Goal: Transaction & Acquisition: Purchase product/service

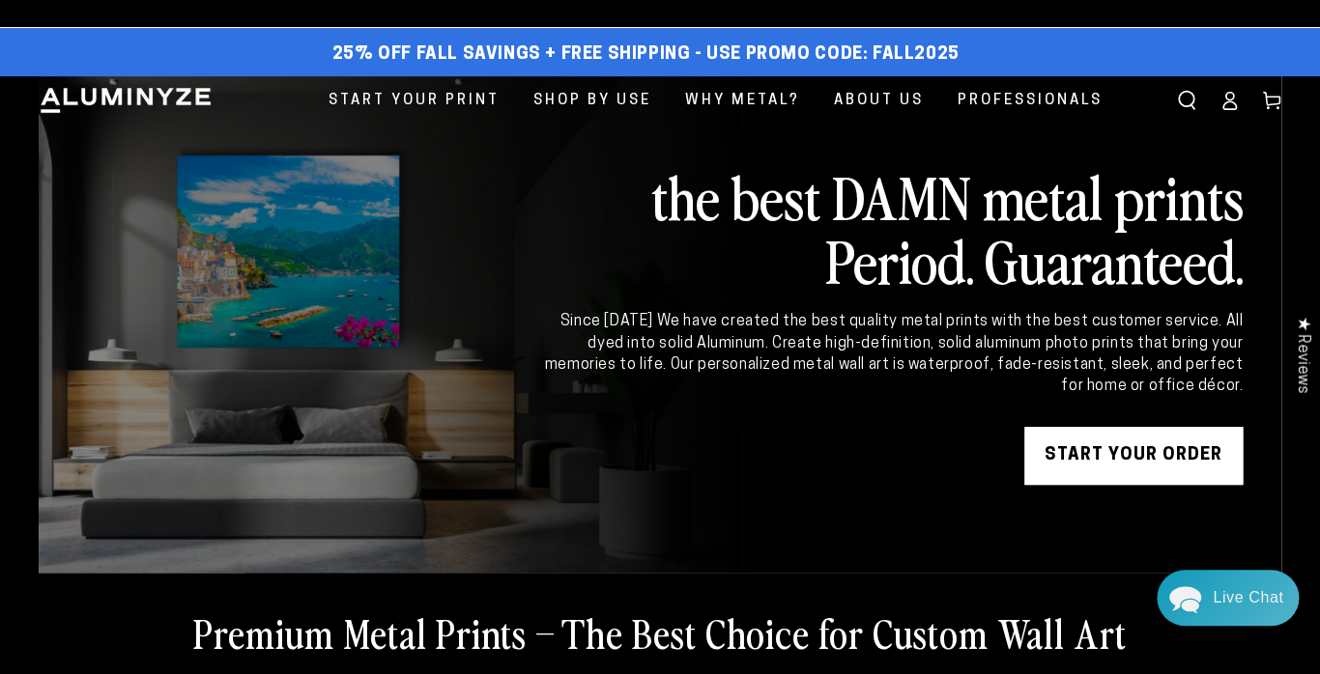
click at [1085, 449] on link "START YOUR Order" at bounding box center [1133, 456] width 218 height 58
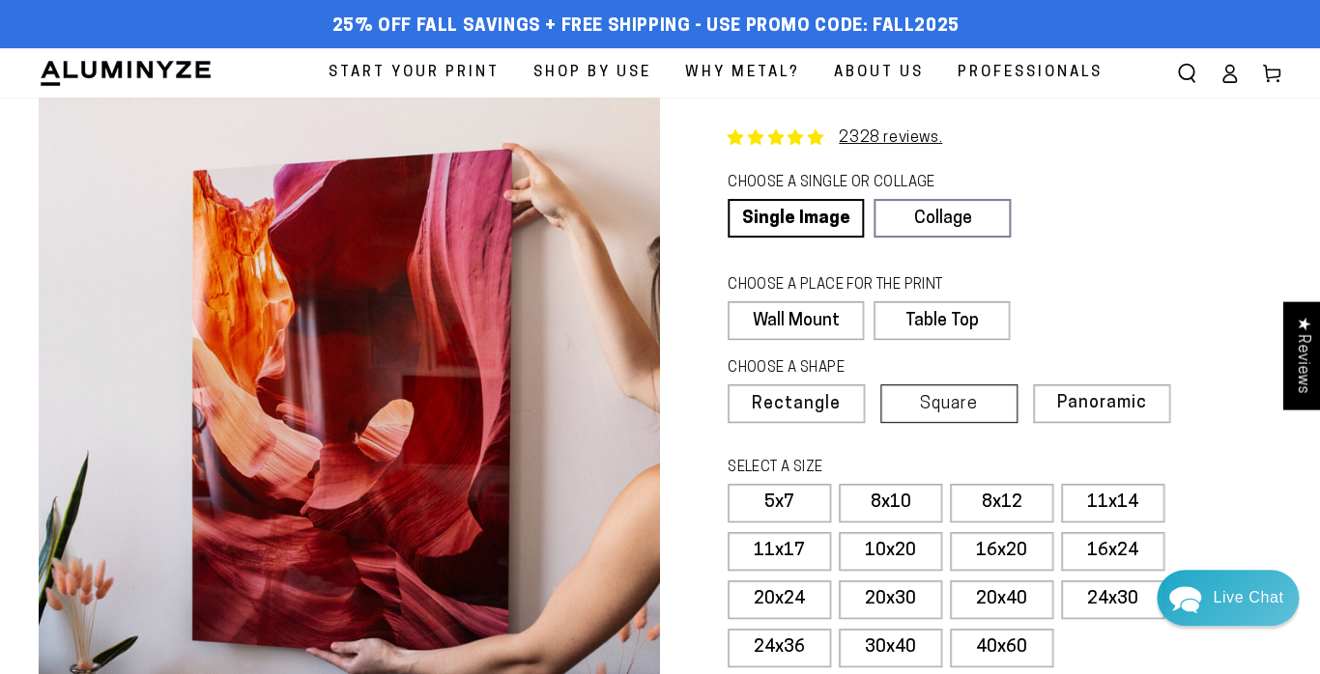
click at [936, 400] on span "Square" at bounding box center [949, 404] width 58 height 17
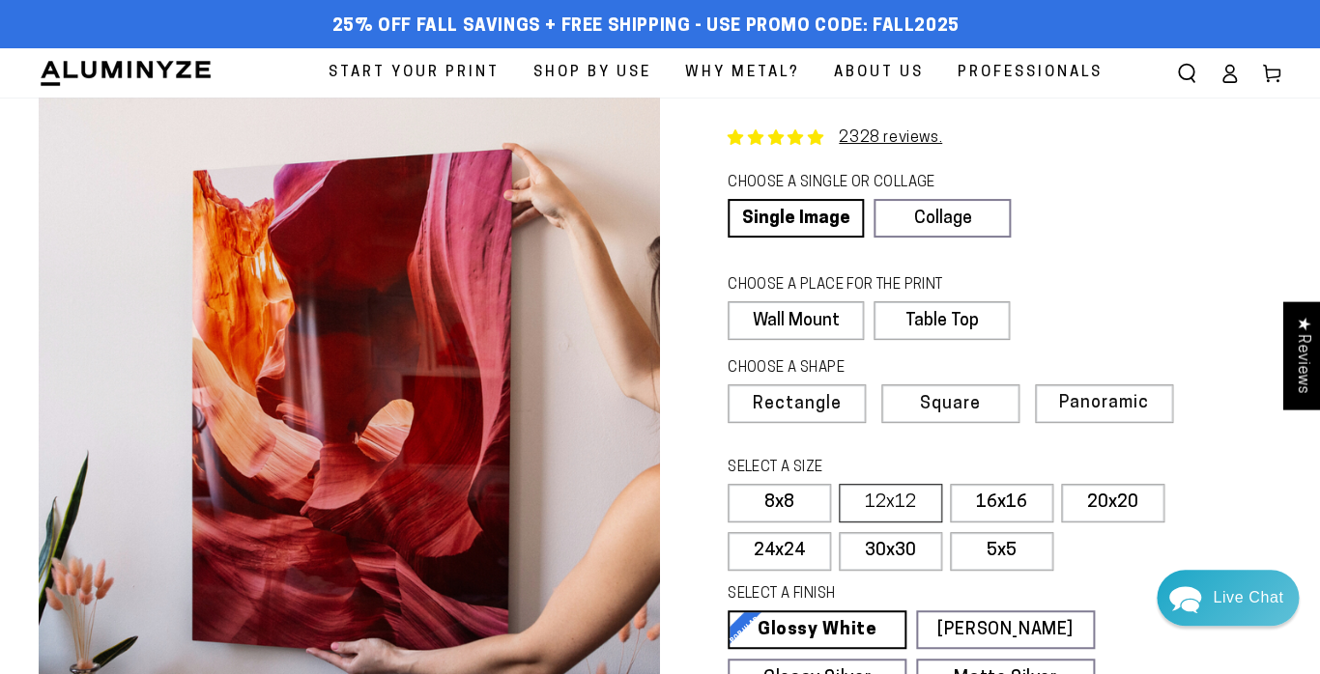
click at [867, 498] on label "12x12" at bounding box center [890, 503] width 103 height 39
click at [949, 217] on link "Collage" at bounding box center [941, 218] width 136 height 39
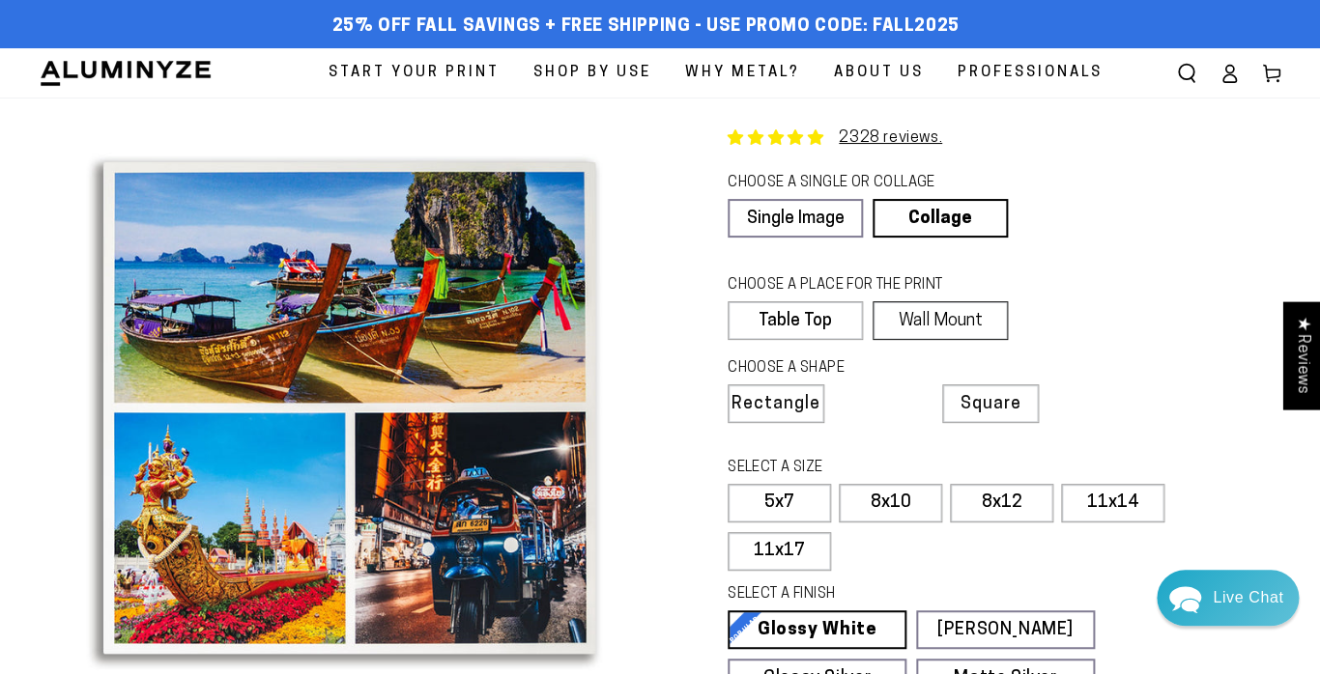
click at [959, 319] on label "Wall Mount" at bounding box center [939, 320] width 135 height 39
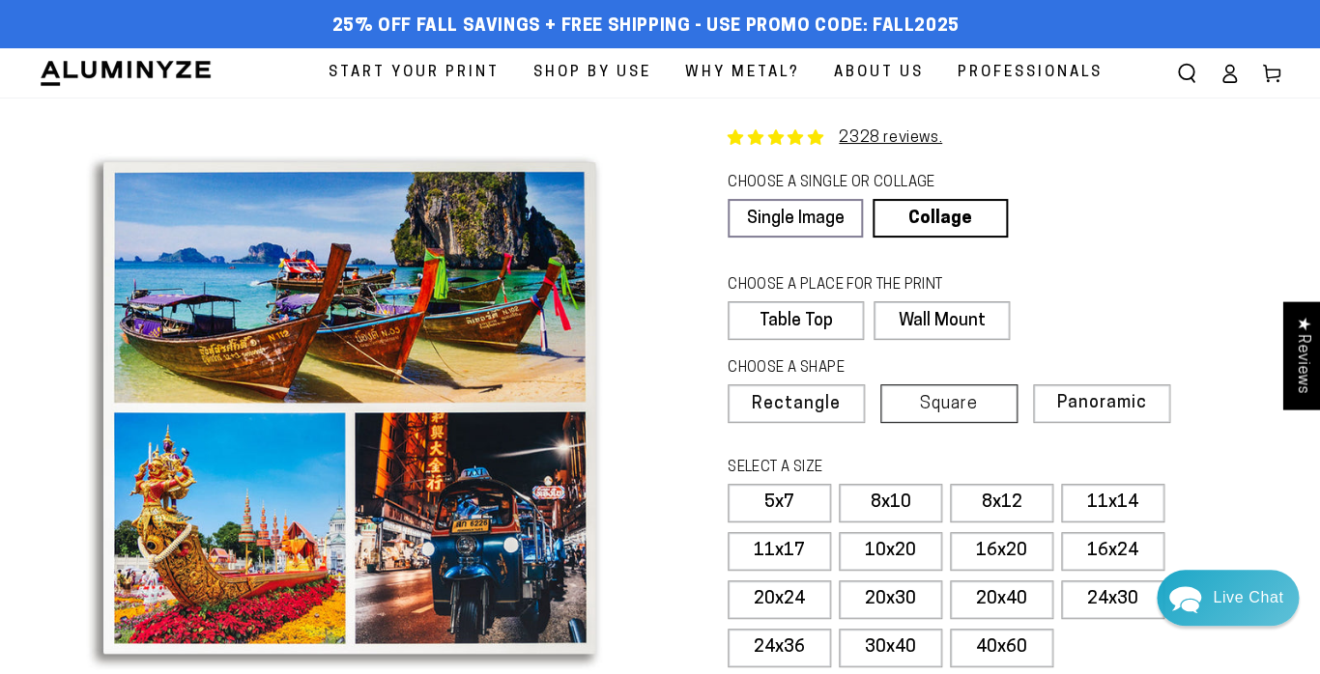
click at [965, 394] on label "Square" at bounding box center [948, 404] width 137 height 39
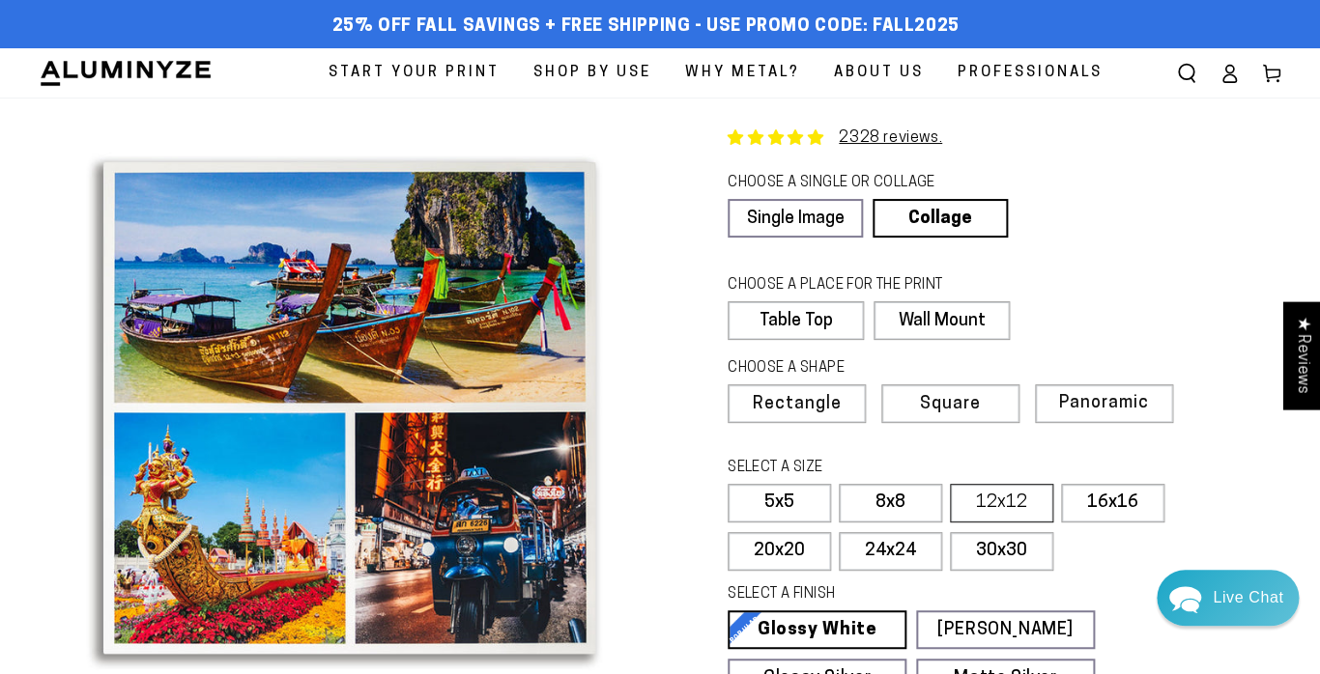
click at [997, 499] on label "12x12" at bounding box center [1001, 503] width 103 height 39
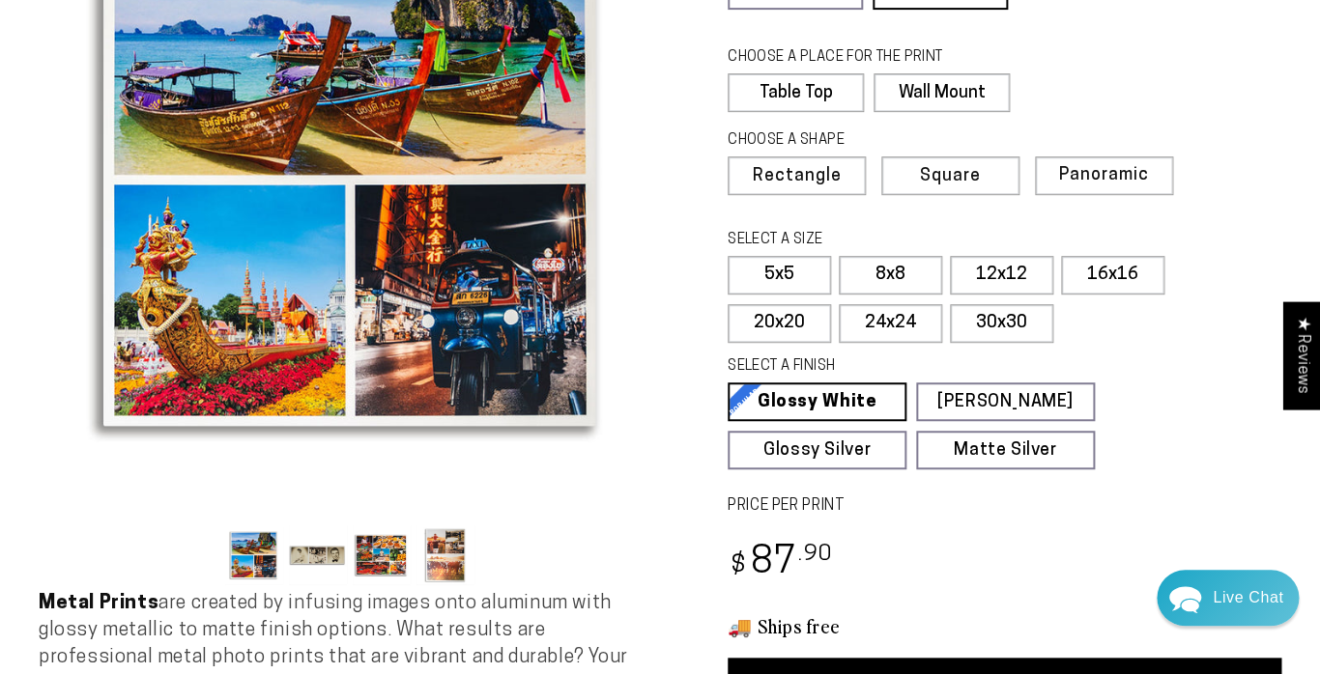
scroll to position [230, 0]
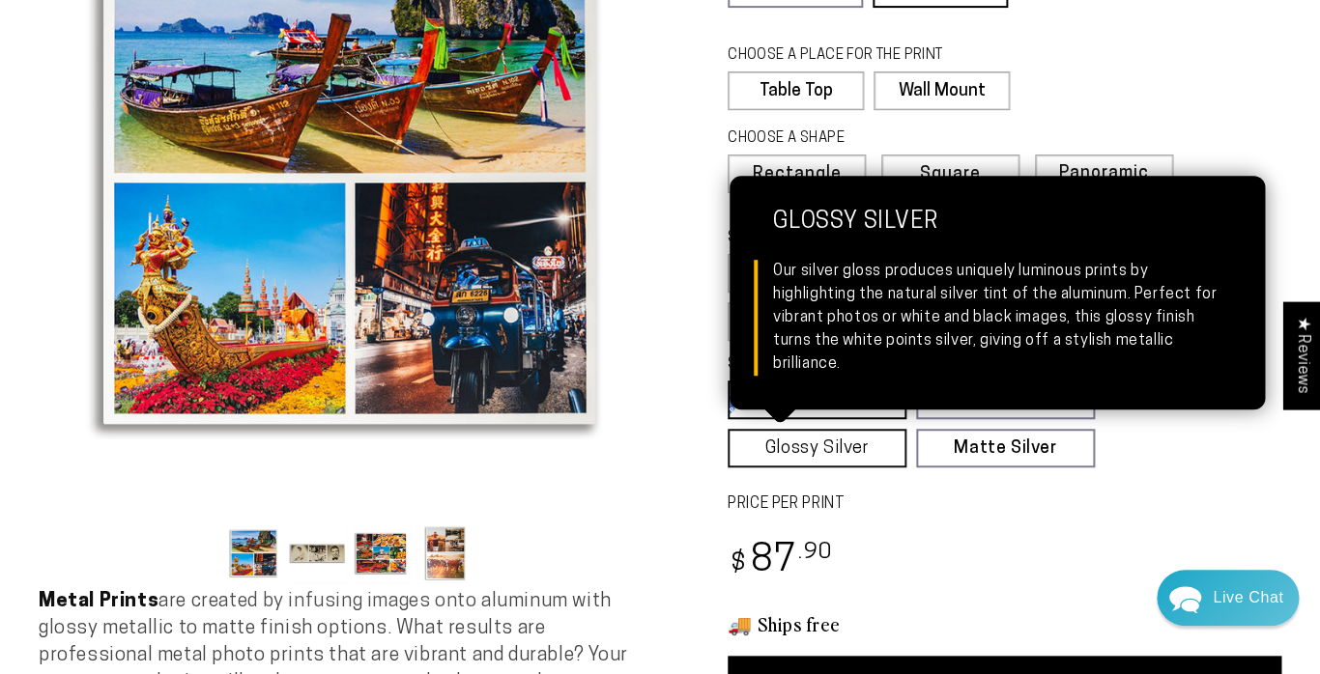
click at [840, 446] on link "Glossy Silver Glossy Silver Our silver gloss produces uniquely luminous prints …" at bounding box center [817, 448] width 179 height 39
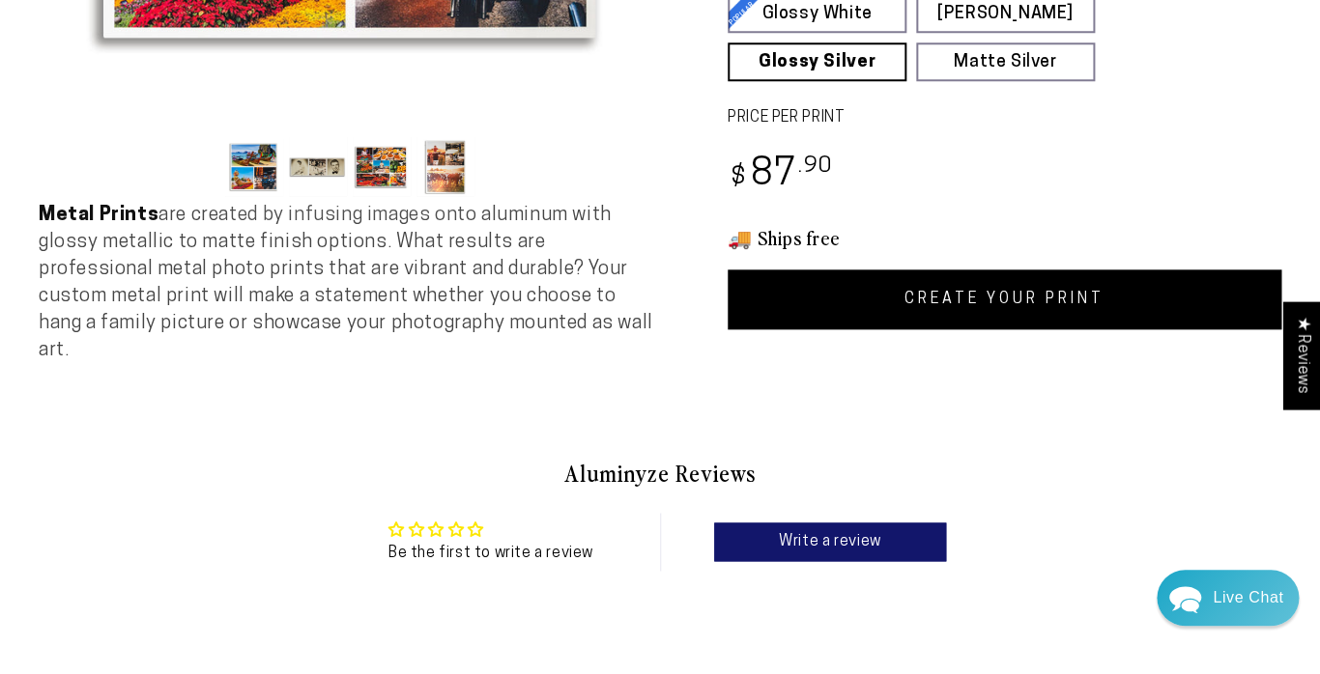
scroll to position [618, 0]
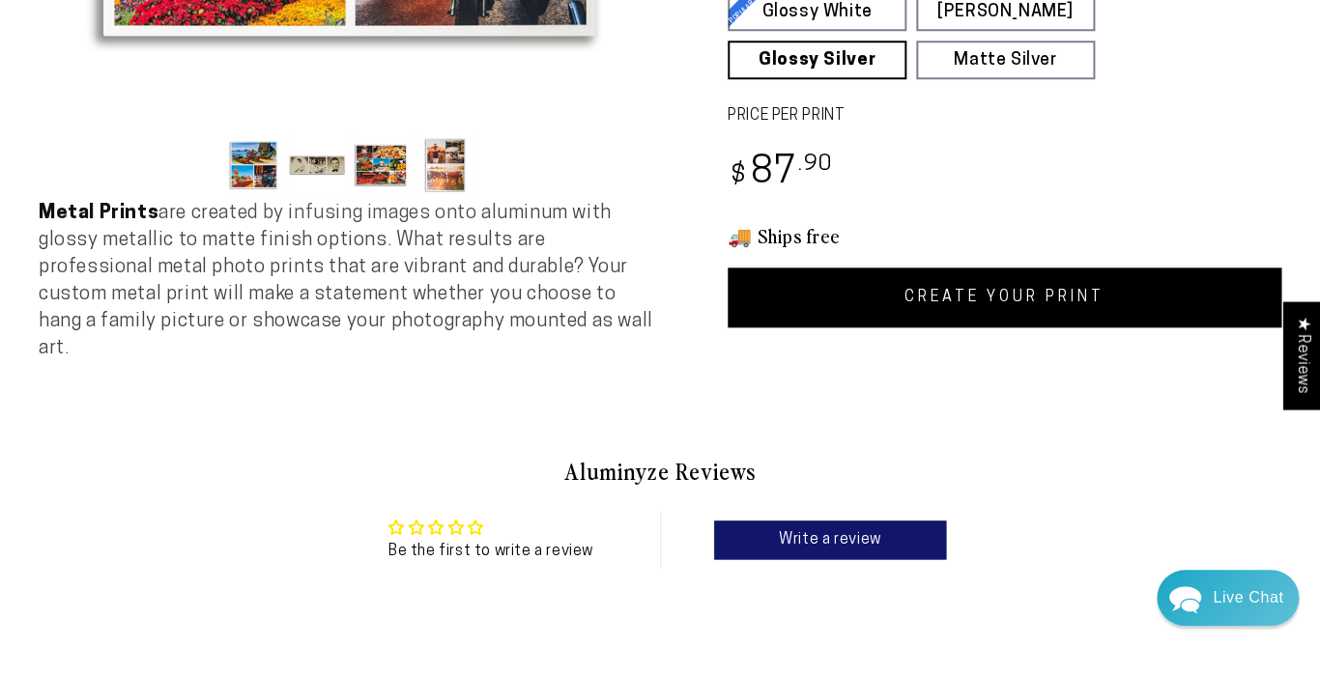
click at [847, 293] on link "CREATE YOUR PRINT" at bounding box center [1005, 298] width 554 height 60
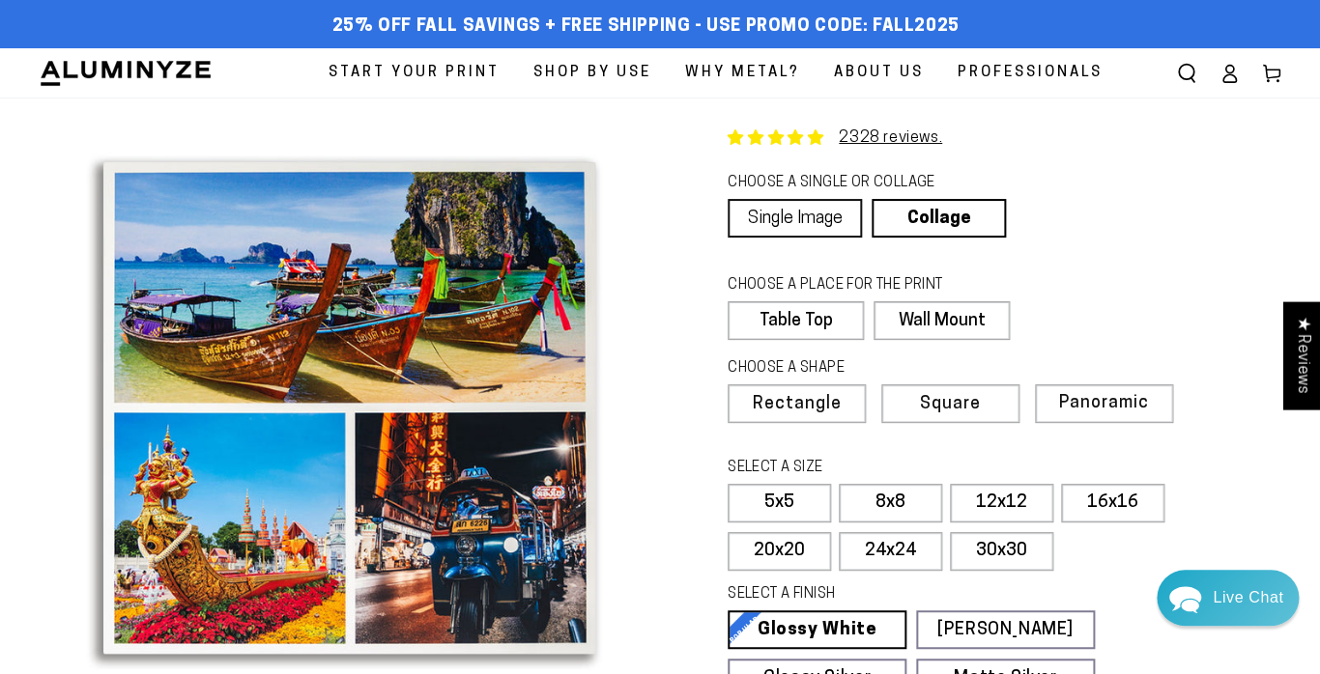
click at [801, 214] on link "Single Image" at bounding box center [795, 218] width 134 height 39
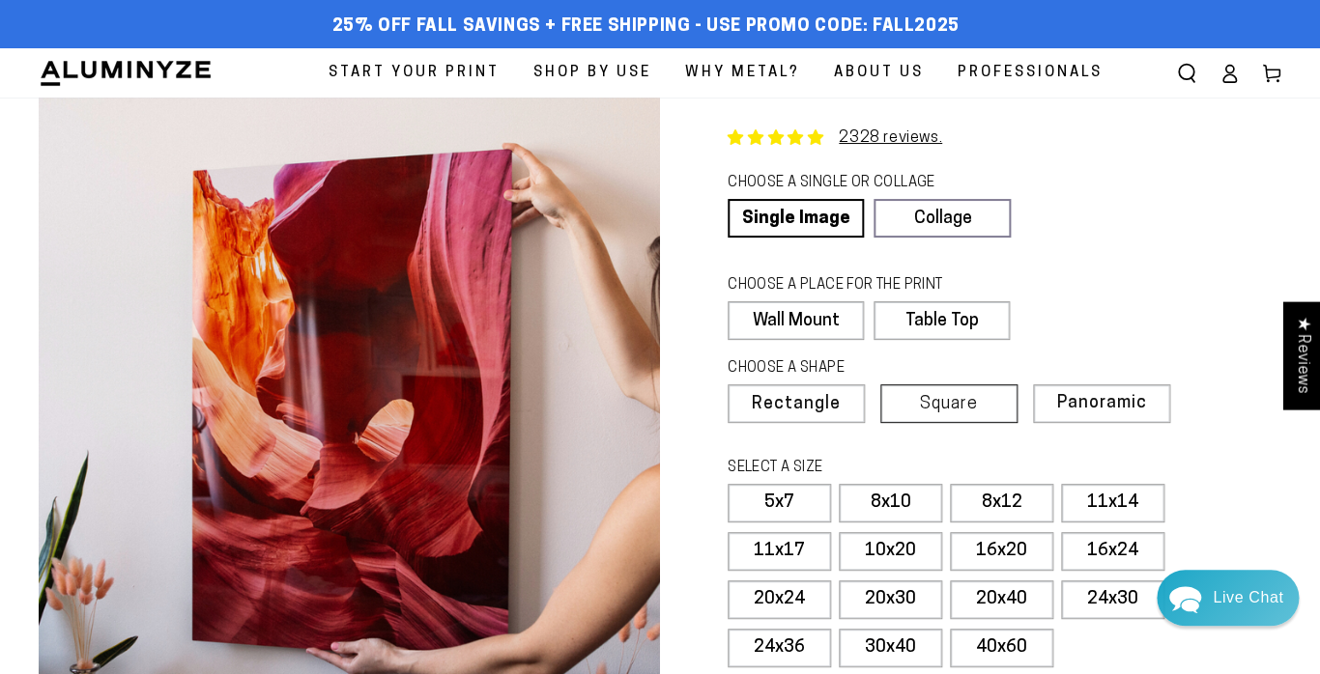
click at [916, 403] on label "Square" at bounding box center [948, 404] width 137 height 39
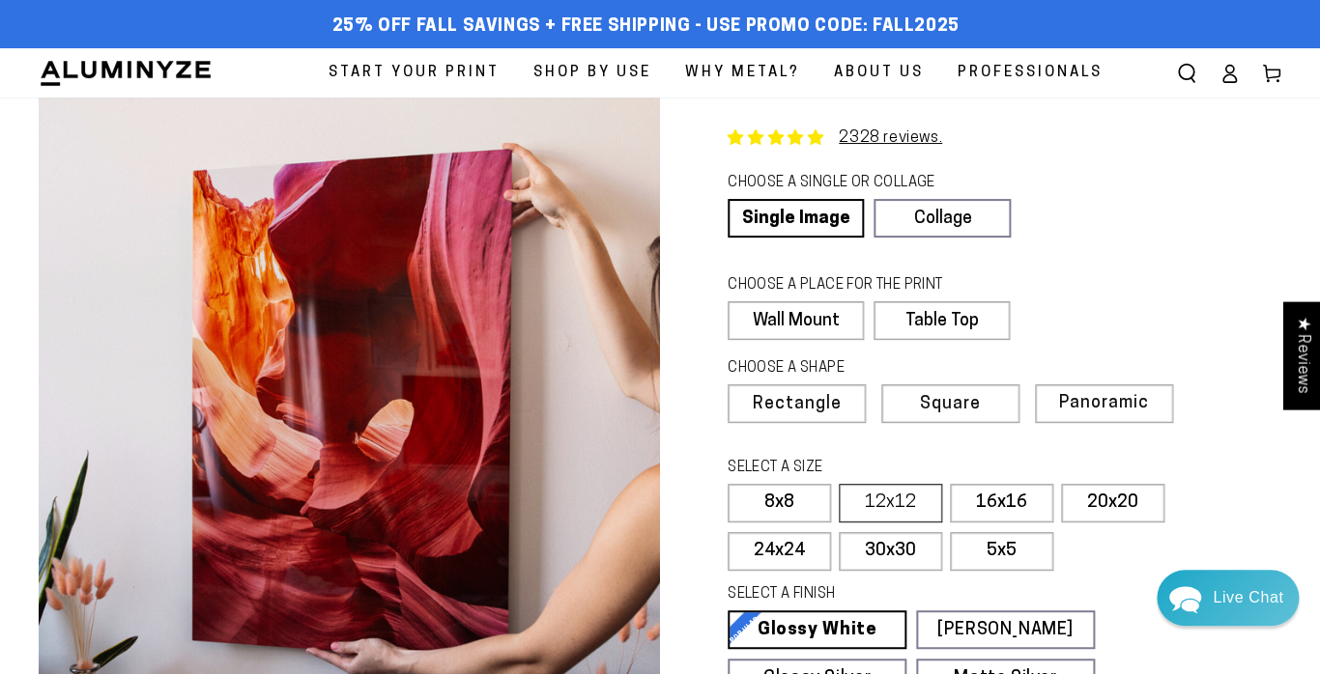
click at [872, 505] on label "12x12" at bounding box center [890, 503] width 103 height 39
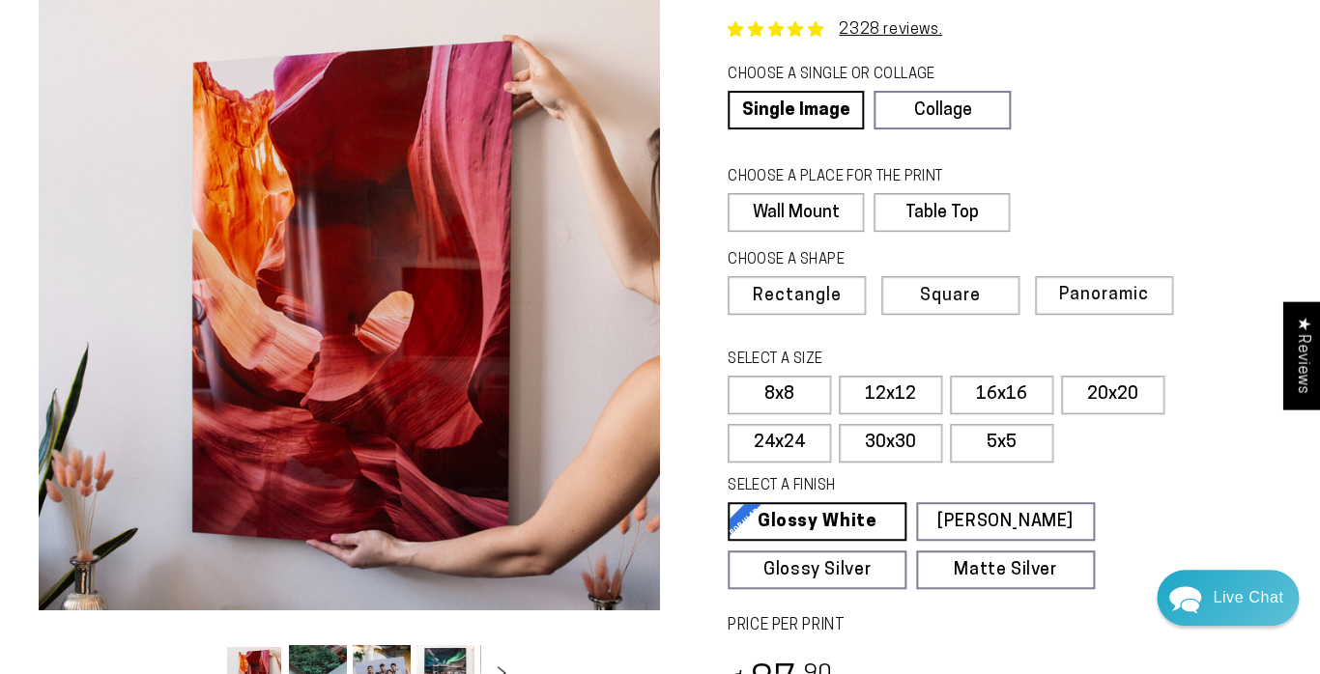
scroll to position [109, 0]
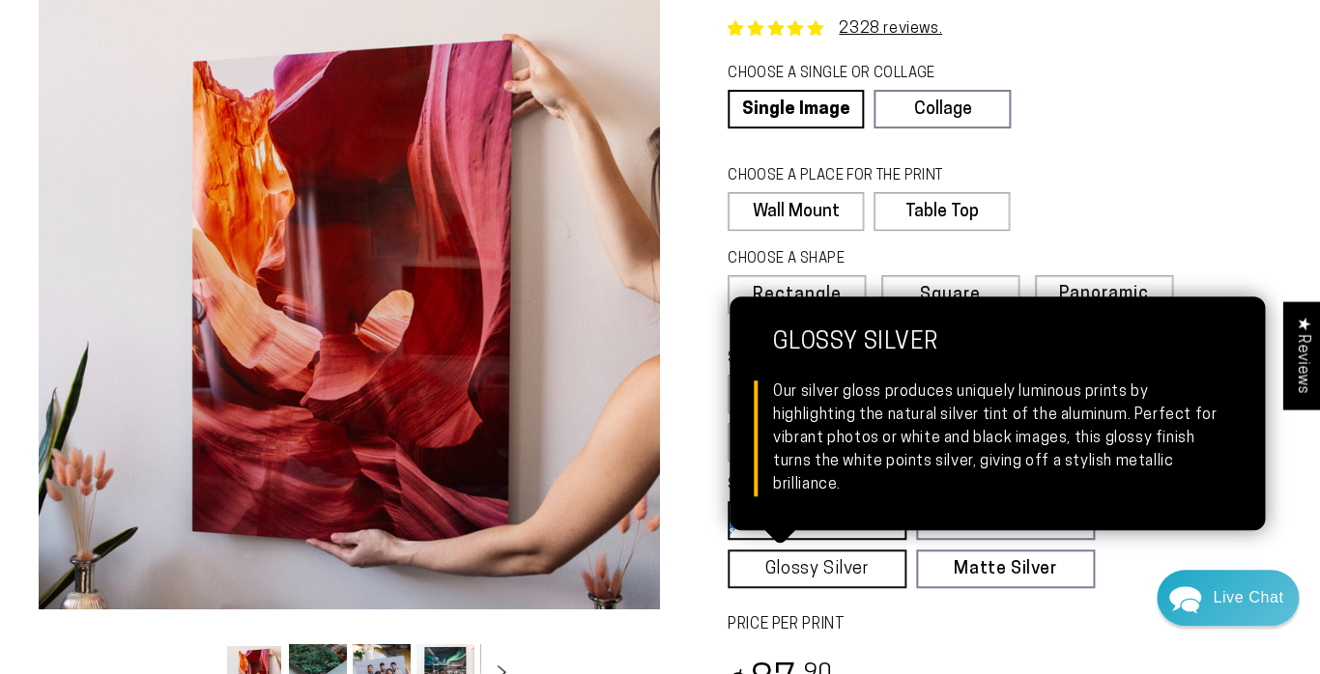
click at [776, 566] on link "Glossy Silver Glossy Silver Our silver gloss produces uniquely luminous prints …" at bounding box center [817, 569] width 179 height 39
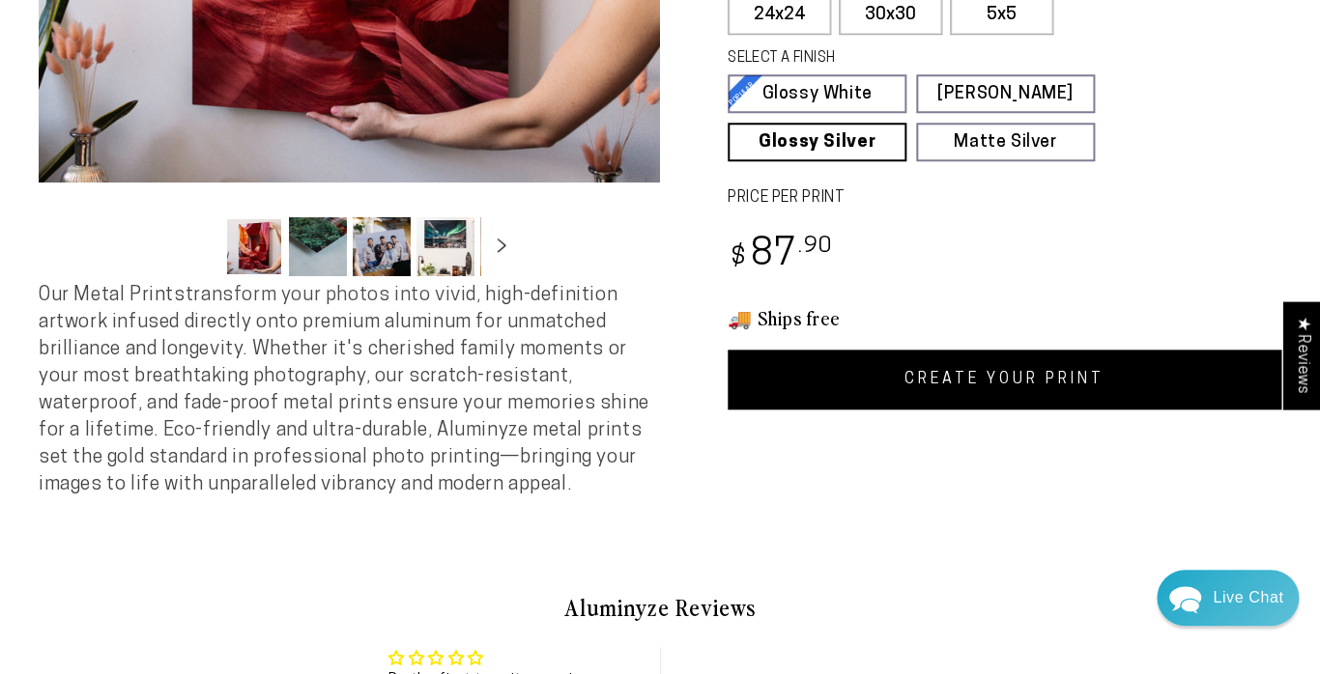
scroll to position [537, 0]
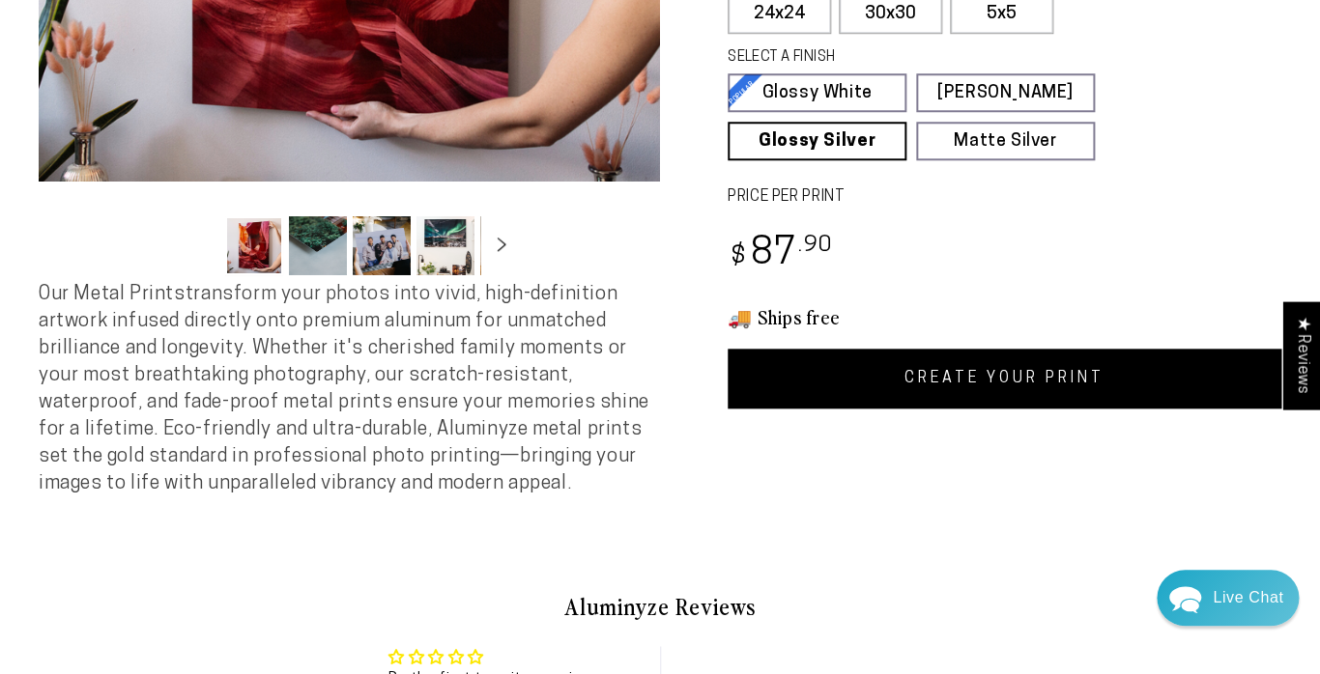
click at [952, 373] on link "CREATE YOUR PRINT" at bounding box center [1005, 379] width 554 height 60
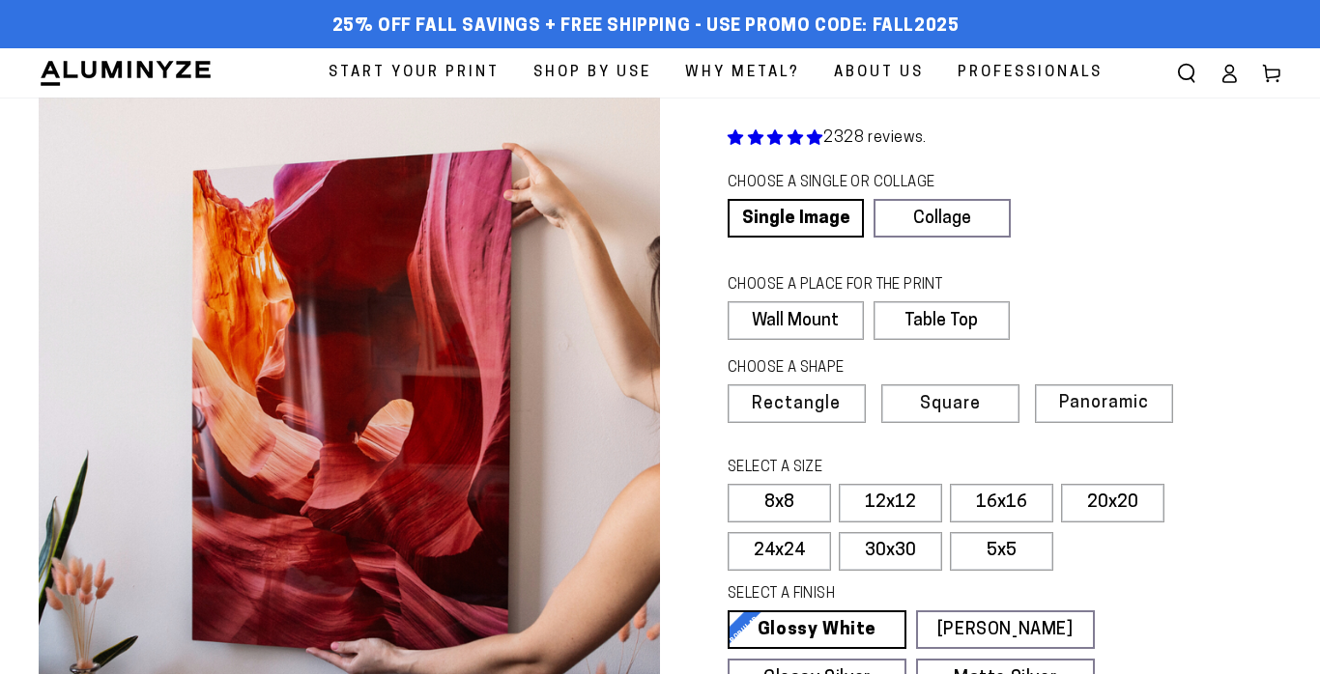
scroll to position [537, 0]
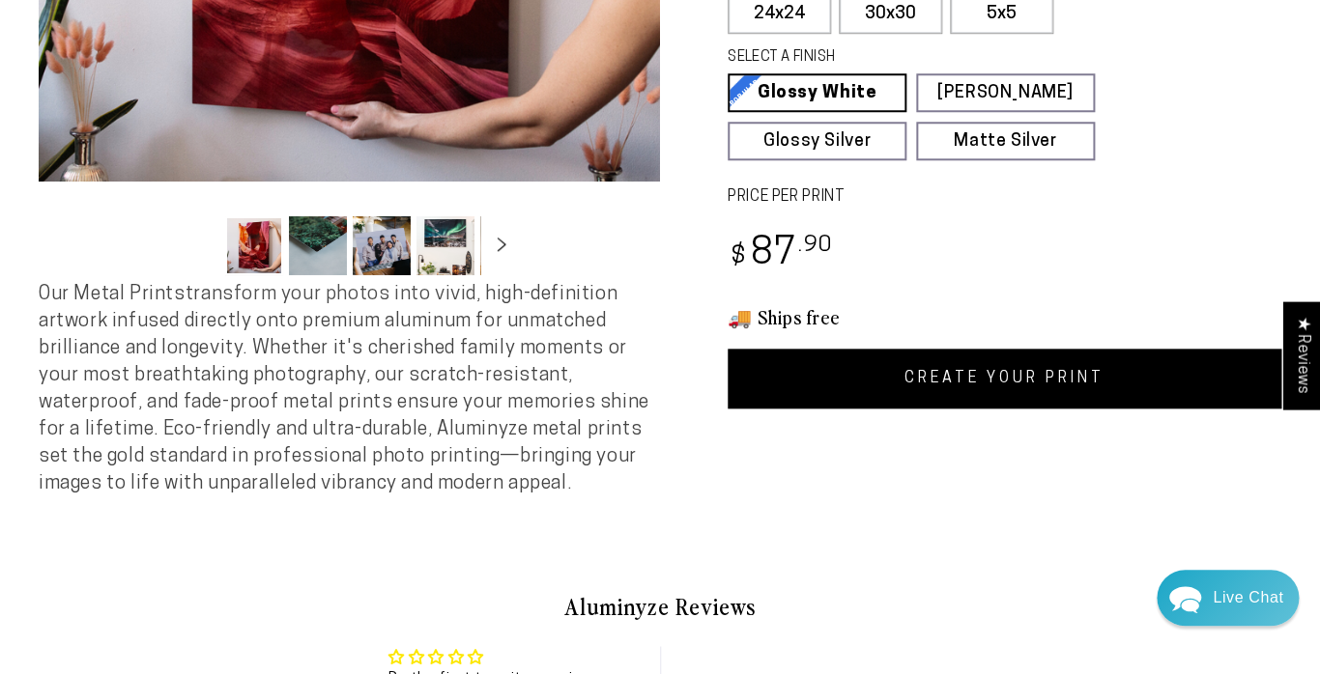
click at [955, 371] on link "CREATE YOUR PRINT" at bounding box center [1005, 379] width 554 height 60
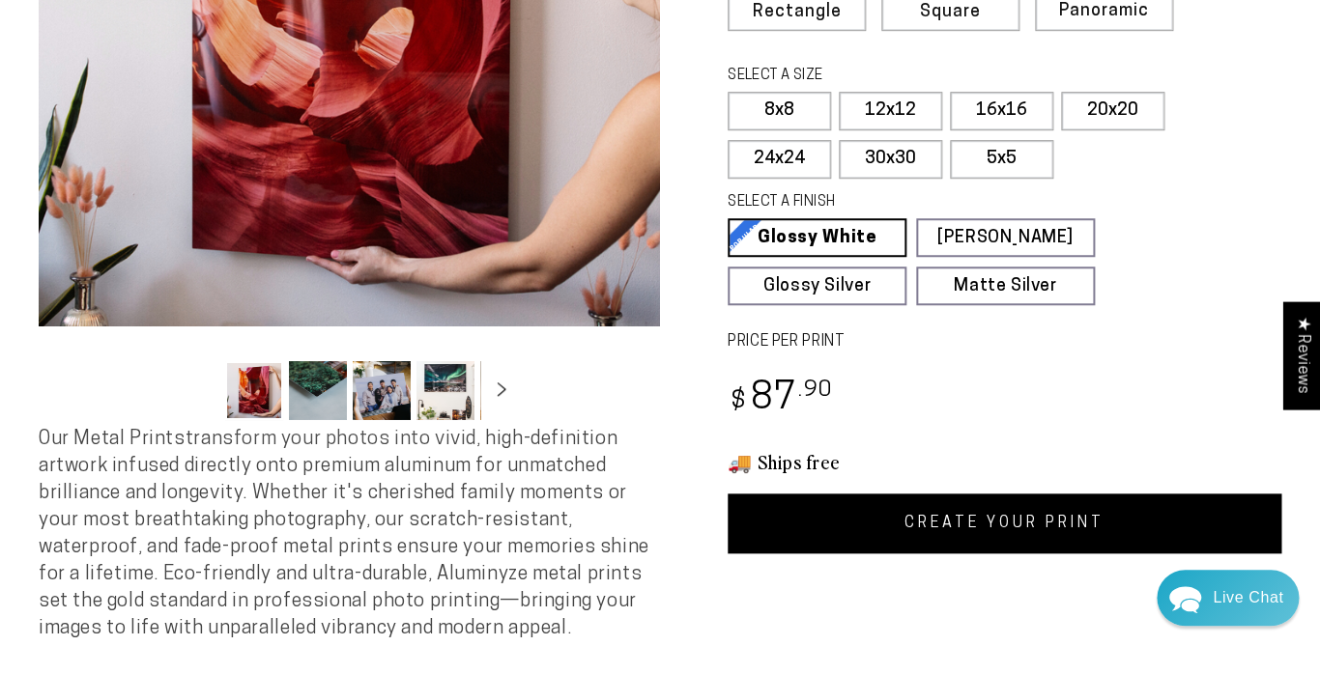
scroll to position [378, 0]
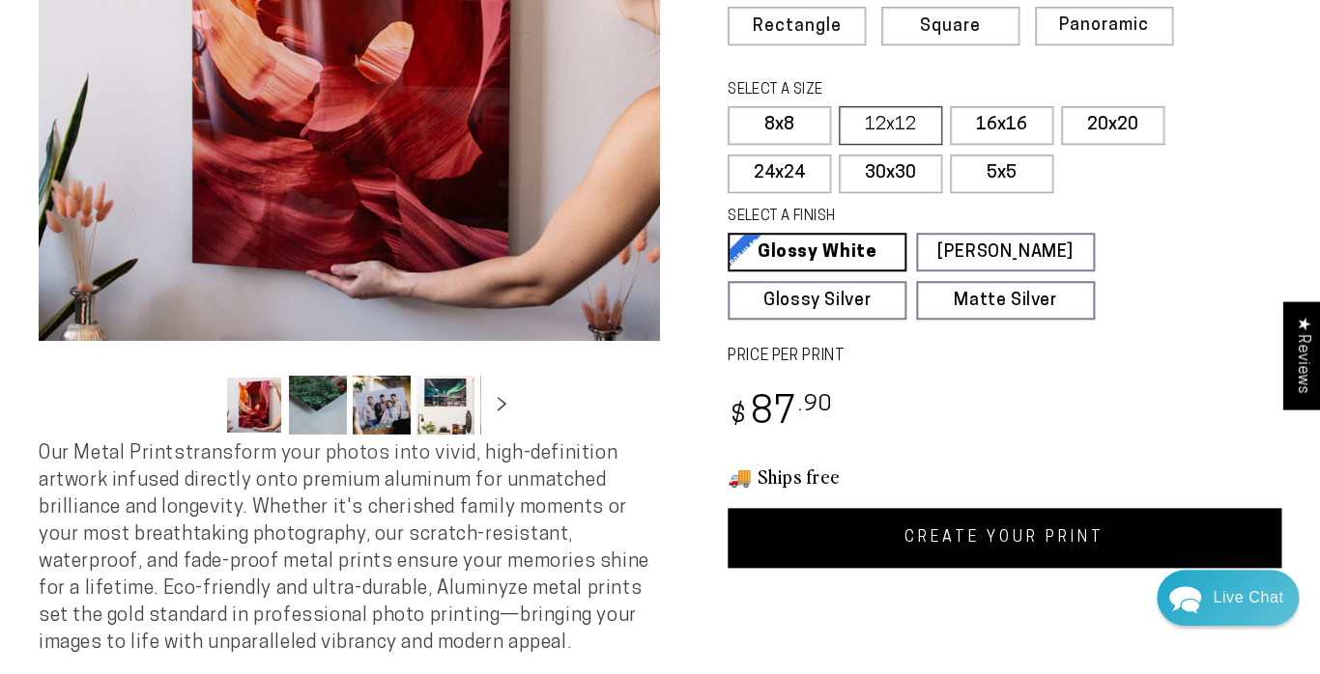
click at [872, 117] on label "12x12" at bounding box center [890, 125] width 103 height 39
click at [934, 524] on link "CREATE YOUR PRINT" at bounding box center [1005, 538] width 554 height 60
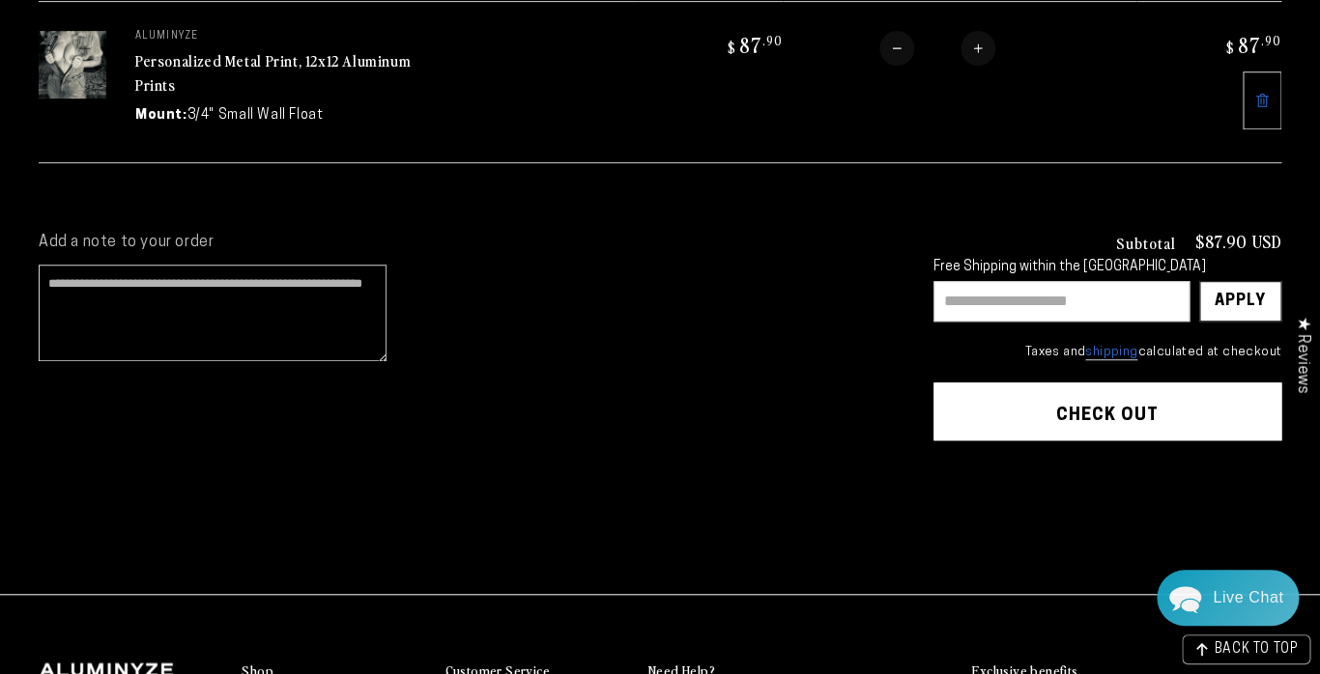
scroll to position [284, 0]
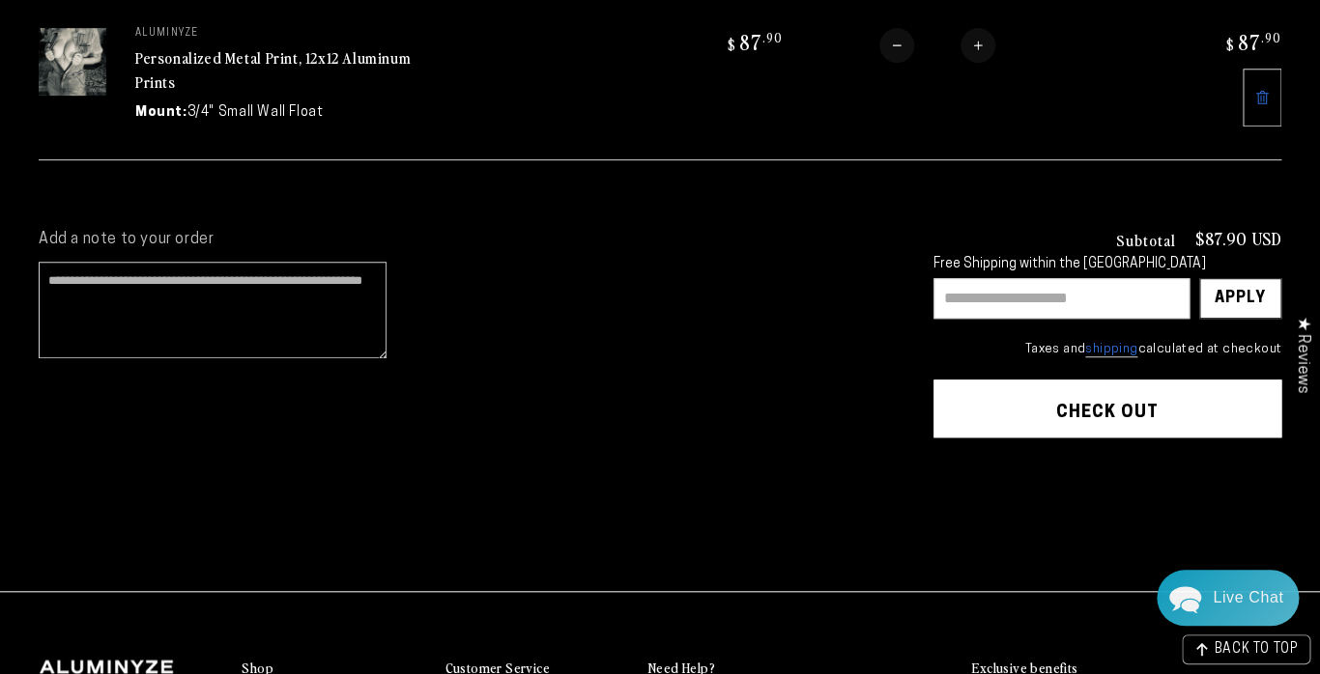
click at [1017, 412] on button "Check out" at bounding box center [1107, 409] width 348 height 58
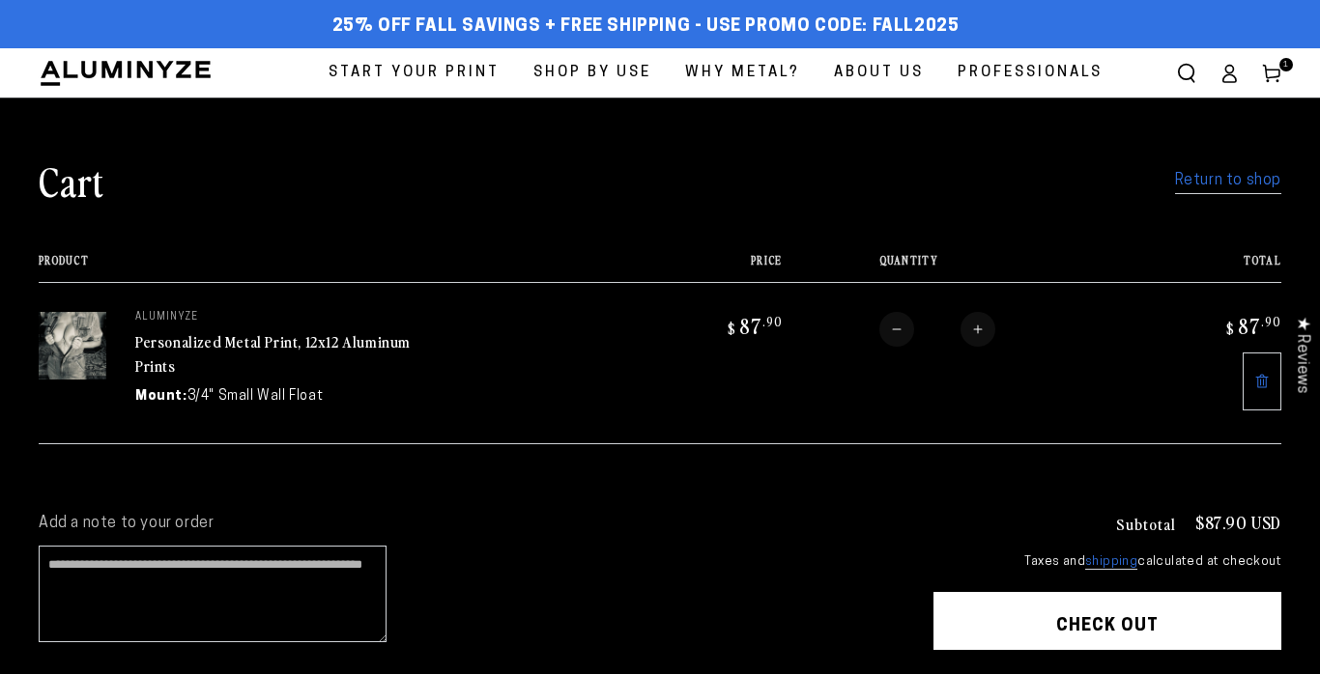
scroll to position [284, 0]
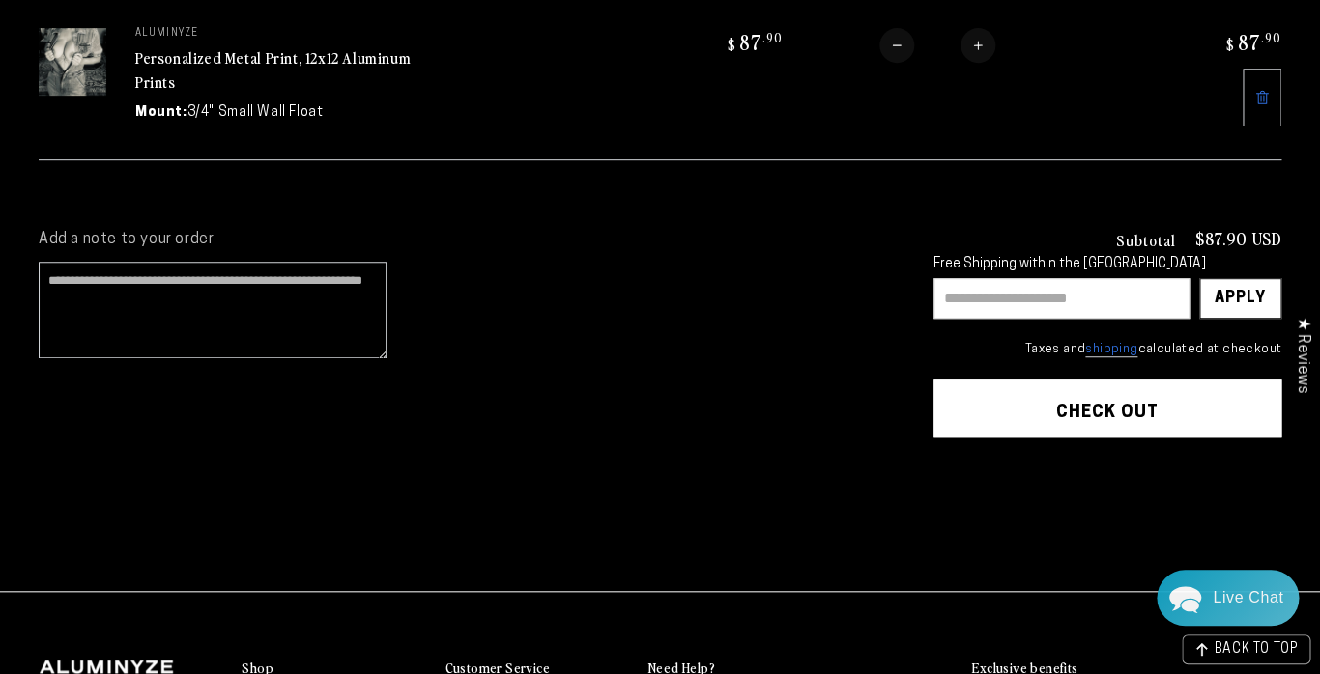
click at [1028, 410] on button "Check out" at bounding box center [1107, 409] width 348 height 58
